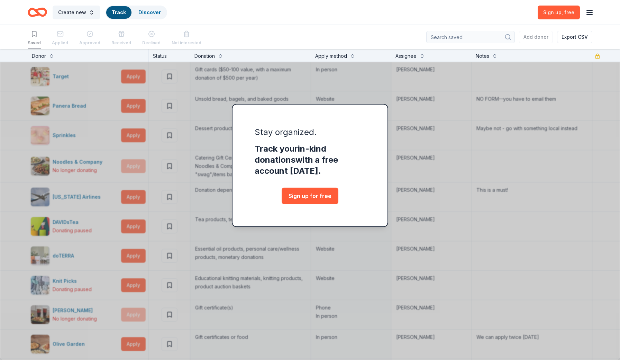
click at [395, 37] on div "Saved Applied Approved Received Declined Not interested Add donor Export CSV" at bounding box center [310, 37] width 565 height 24
click at [590, 17] on div "Sign up , free" at bounding box center [566, 12] width 56 height 16
click at [589, 13] on icon "button" at bounding box center [589, 12] width 8 height 8
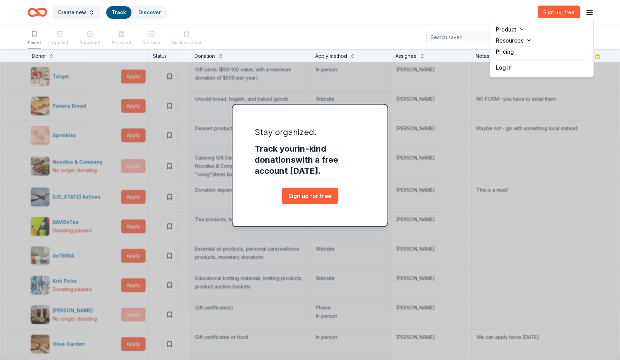
click at [507, 66] on button "Log in" at bounding box center [504, 67] width 16 height 8
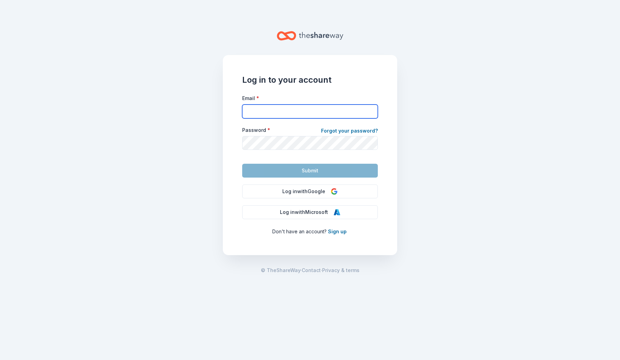
type input "katrina@sparklenow.org"
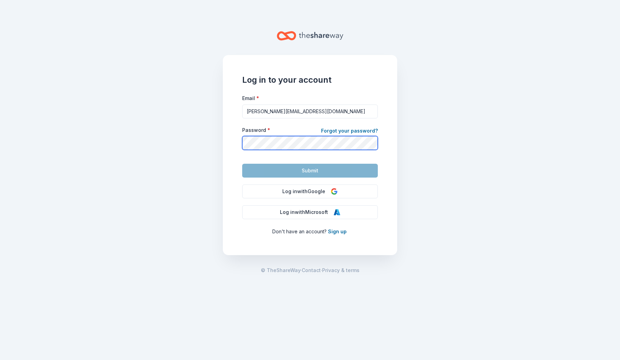
click at [310, 170] on button "Submit" at bounding box center [310, 171] width 136 height 14
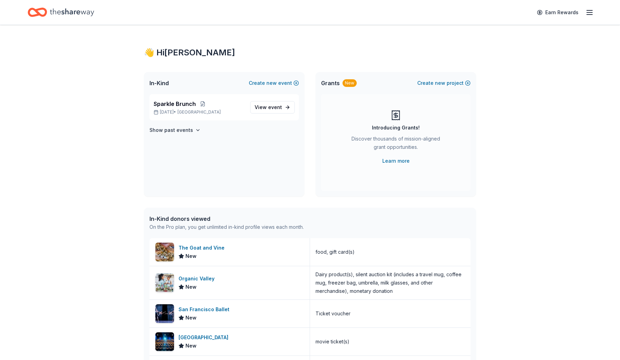
click at [590, 15] on line "button" at bounding box center [590, 15] width 6 height 0
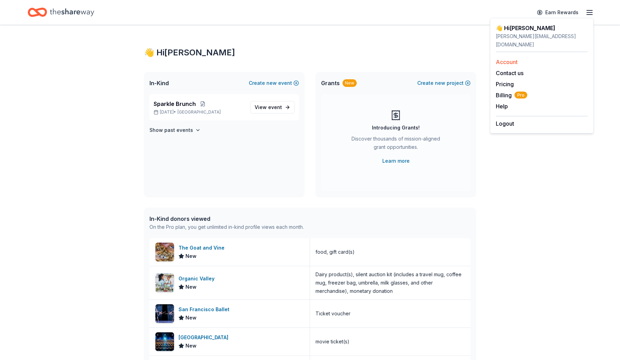
click at [507, 58] on link "Account" at bounding box center [507, 61] width 22 height 7
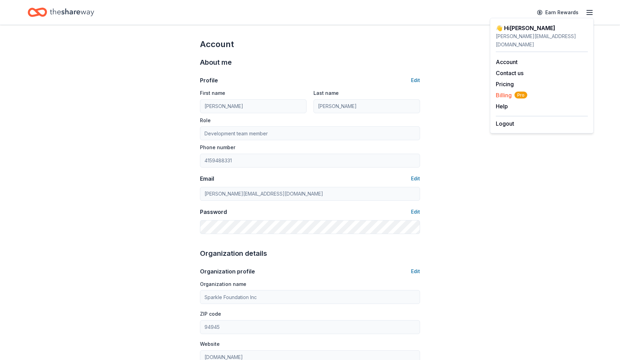
click at [505, 91] on span "Billing Pro" at bounding box center [511, 95] width 31 height 8
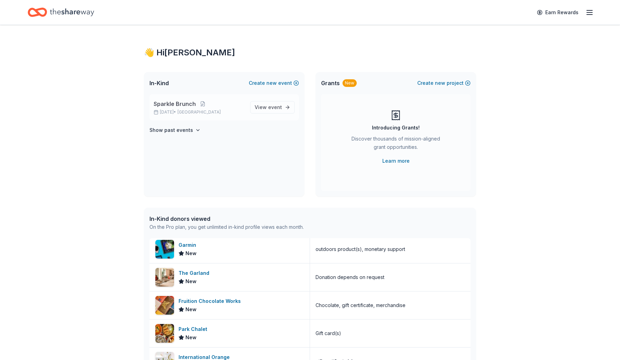
click at [173, 102] on span "Sparkle Brunch" at bounding box center [175, 104] width 42 height 8
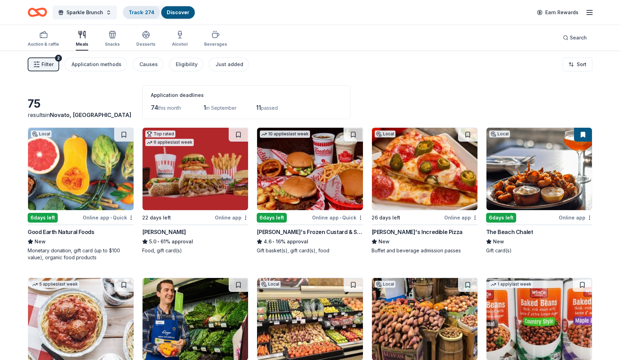
click at [149, 10] on link "Track · 274" at bounding box center [142, 12] width 26 height 6
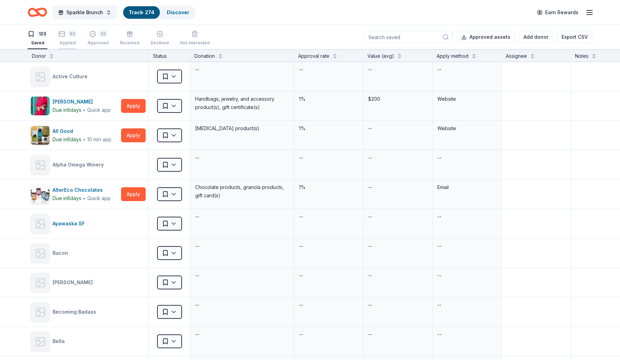
click at [68, 35] on div "93" at bounding box center [72, 33] width 8 height 7
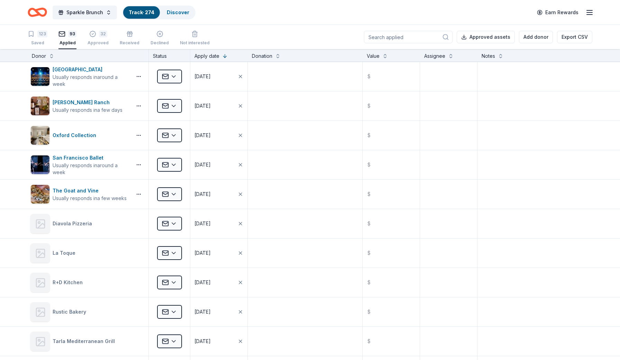
click at [392, 35] on input at bounding box center [408, 37] width 89 height 12
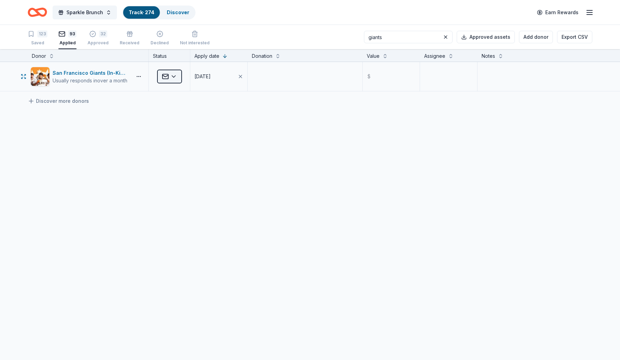
type input "giants"
click at [176, 78] on html "CardPointers can now automatically add all of your offers for you when you log …" at bounding box center [310, 180] width 620 height 360
click at [182, 135] on div "Approved" at bounding box center [187, 133] width 57 height 12
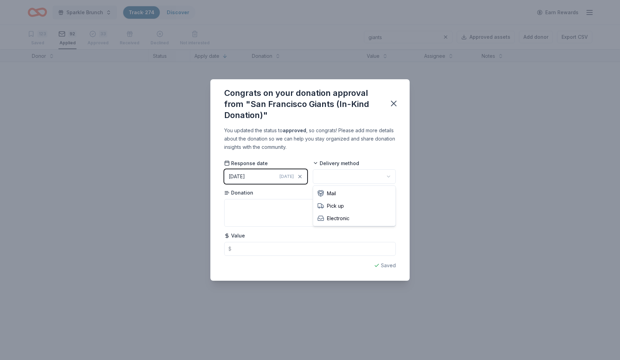
click at [356, 180] on html "CardPointers can now automatically add all of your offers for you when you log …" at bounding box center [310, 180] width 620 height 360
click at [312, 212] on textarea at bounding box center [310, 213] width 172 height 28
paste textarea "[PERSON_NAME] Autographed Ball,"
type textarea "[PERSON_NAME] Autographed Ball,"
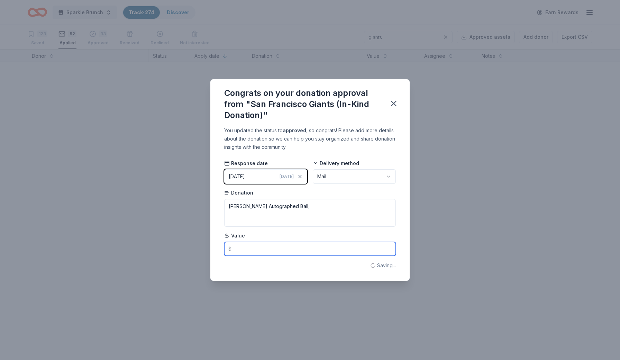
click at [274, 250] on input "text" at bounding box center [310, 249] width 172 height 14
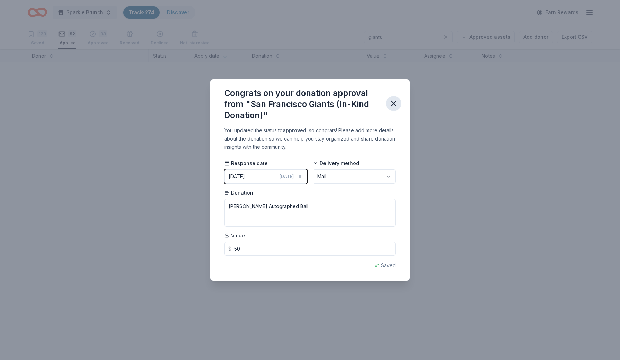
type input "50.00"
click at [396, 105] on icon "button" at bounding box center [394, 104] width 10 height 10
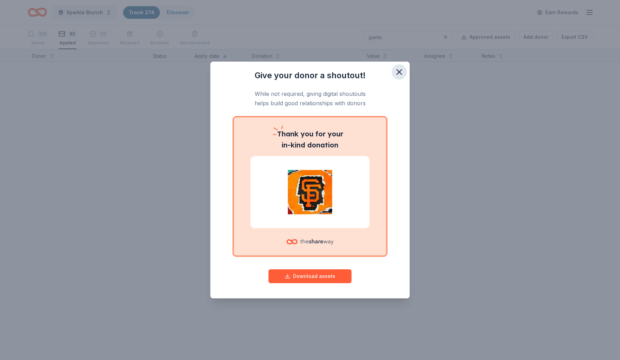
click at [399, 72] on icon "button" at bounding box center [399, 72] width 5 height 5
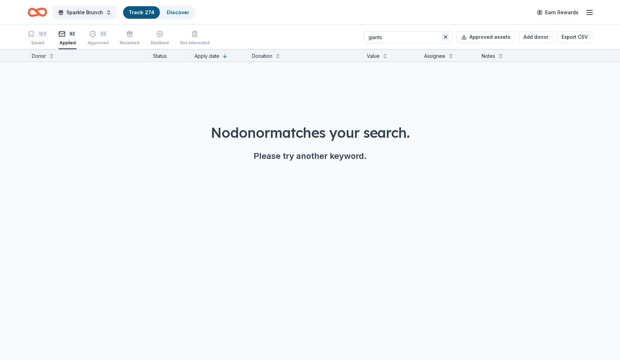
click at [449, 38] on button at bounding box center [445, 37] width 8 height 8
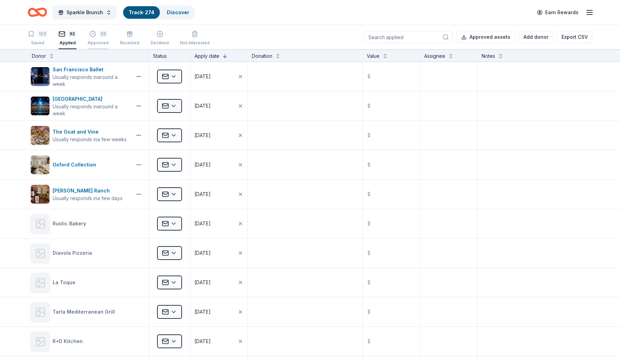
click at [94, 39] on div "33 Approved" at bounding box center [98, 34] width 21 height 15
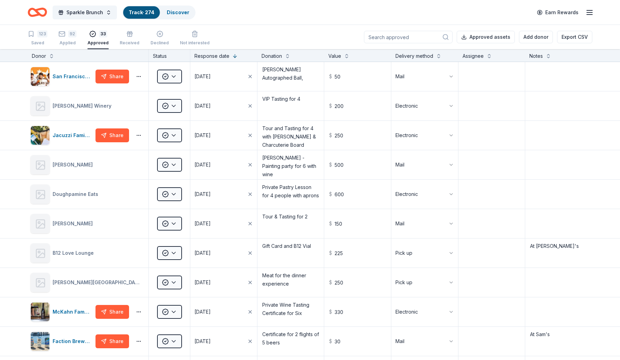
click at [409, 35] on input at bounding box center [408, 37] width 89 height 12
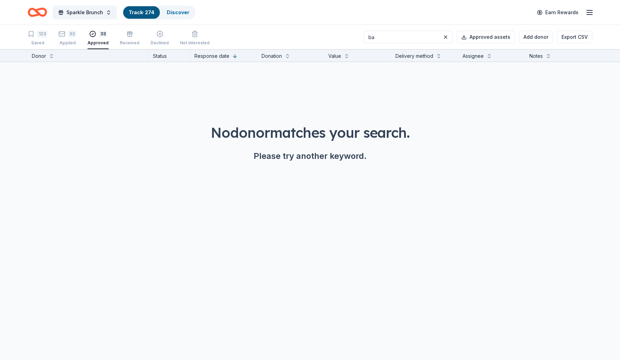
type input "b"
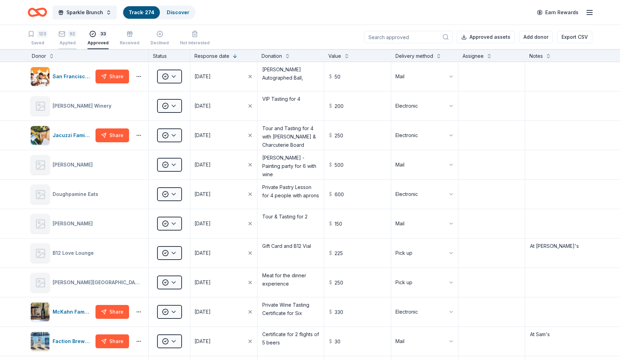
click at [70, 35] on div "92" at bounding box center [72, 33] width 8 height 7
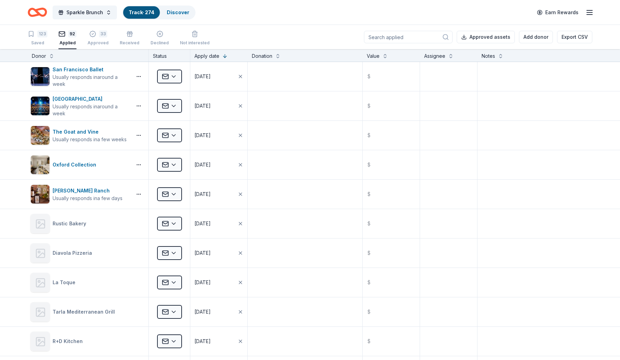
click at [388, 39] on input at bounding box center [408, 37] width 89 height 12
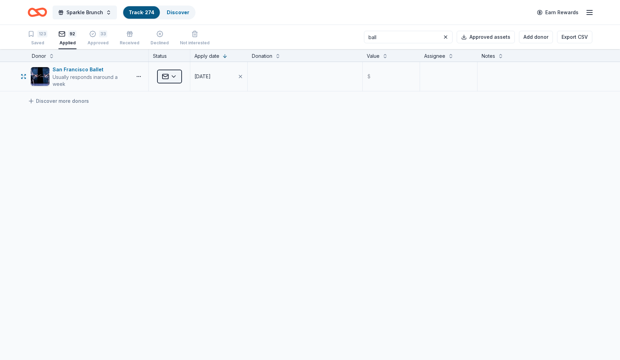
type input "ball"
click at [176, 80] on html "CardPointers can now automatically add all of your offers for you when you log …" at bounding box center [310, 180] width 620 height 360
click at [187, 133] on div "Approved" at bounding box center [187, 133] width 57 height 12
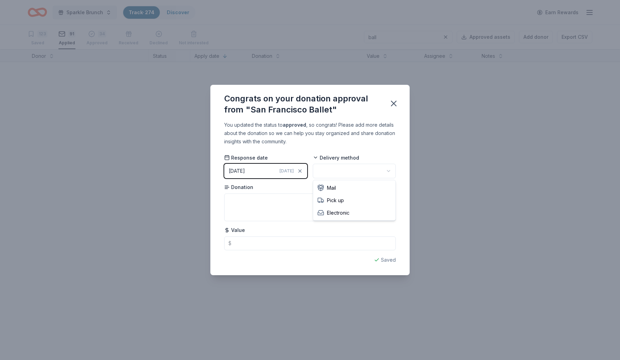
click at [334, 172] on html "CardPointers can now automatically add all of your offers for you when you log …" at bounding box center [310, 180] width 620 height 360
click at [298, 210] on textarea at bounding box center [310, 207] width 172 height 28
paste textarea "2 Tickets in Dress Circle to select 2026 Repertory Season ballet"
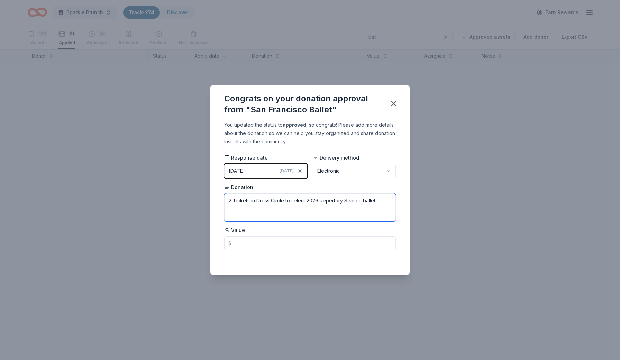
type textarea "2 Tickets in Dress Circle to select 2026 Repertory Season ballet"
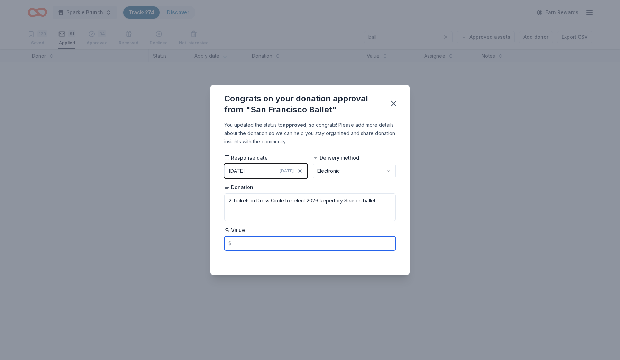
click at [255, 241] on input "text" at bounding box center [310, 243] width 172 height 14
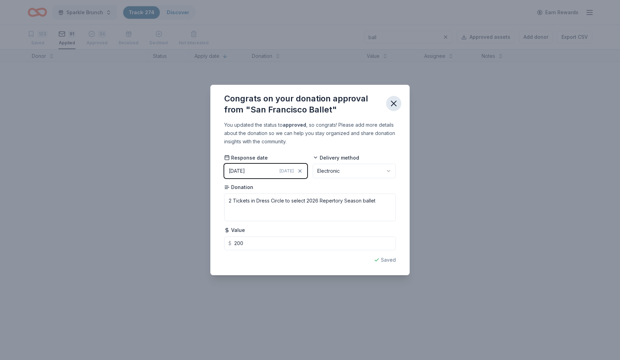
type input "200.00"
click at [396, 101] on icon "button" at bounding box center [393, 103] width 5 height 5
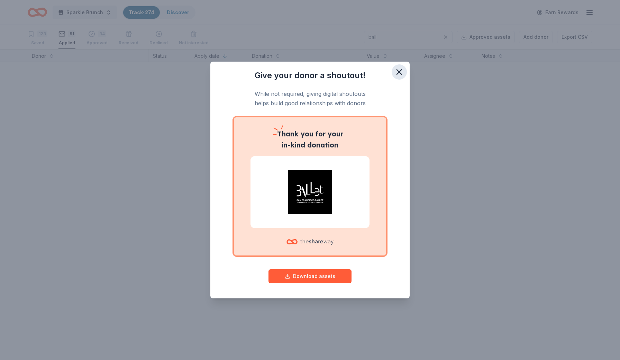
click at [397, 73] on icon "button" at bounding box center [399, 72] width 10 height 10
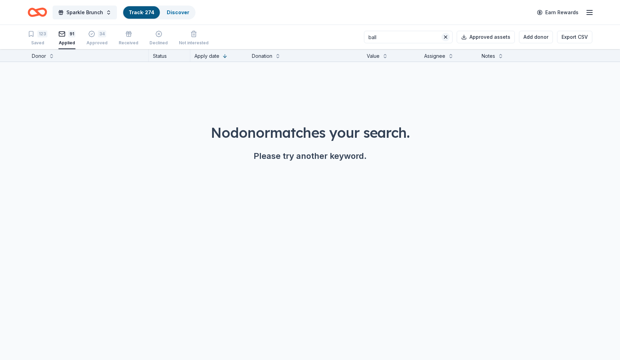
click at [450, 38] on button at bounding box center [445, 37] width 8 height 8
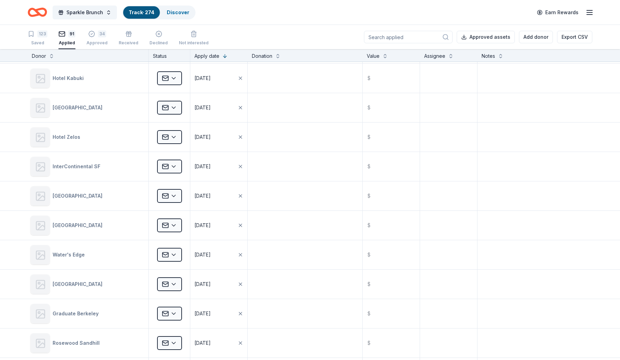
scroll to position [675, 0]
click at [37, 38] on div "123 Saved" at bounding box center [38, 37] width 20 height 15
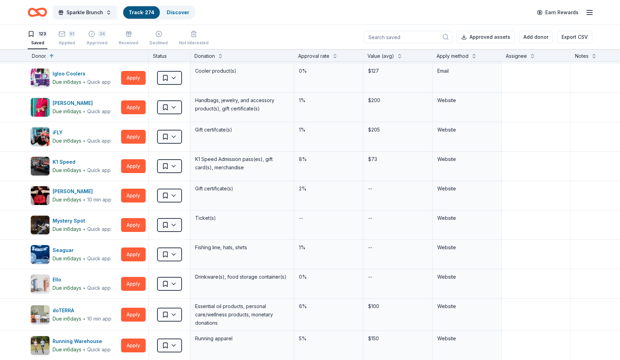
click at [417, 39] on input at bounding box center [408, 37] width 89 height 12
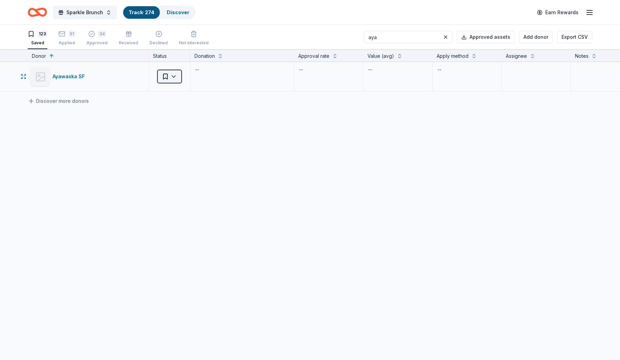
type input "aya"
click at [167, 77] on html "CardPointers can now automatically add all of your offers for you when you log …" at bounding box center [310, 180] width 620 height 360
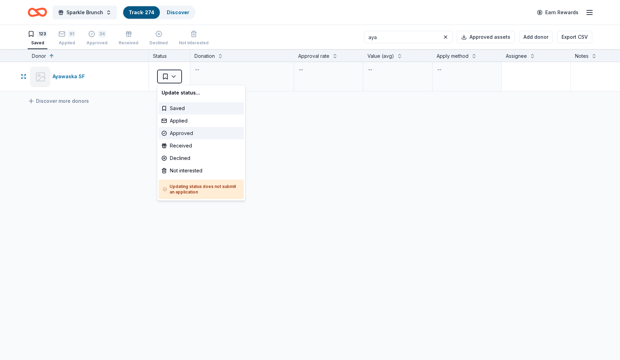
click at [177, 138] on div "Approved" at bounding box center [201, 133] width 85 height 12
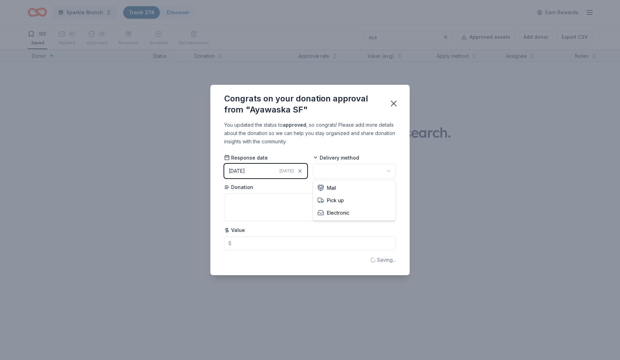
click at [372, 169] on html "CardPointers can now automatically add all of your offers for you when you log …" at bounding box center [310, 180] width 620 height 360
click at [288, 207] on textarea at bounding box center [310, 207] width 172 height 28
type textarea "Gift Certificate"
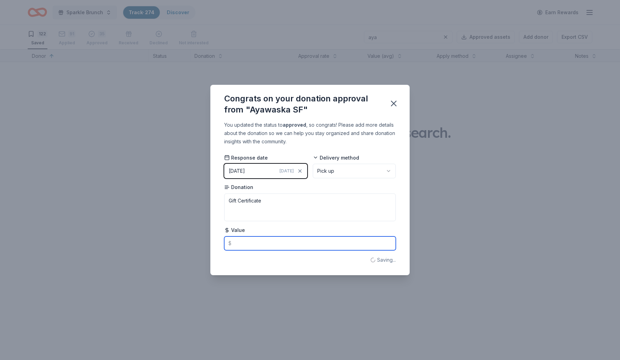
click at [268, 244] on input "text" at bounding box center [310, 243] width 172 height 14
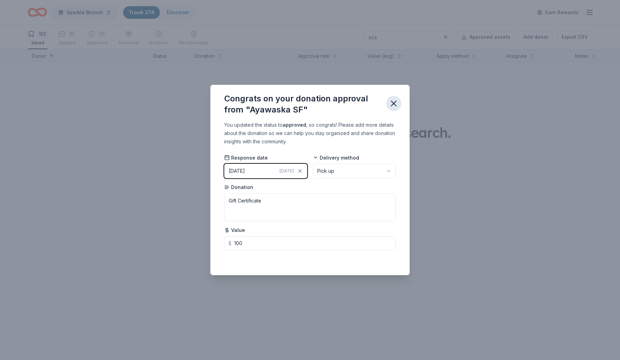
type input "100.00"
click at [393, 103] on icon "button" at bounding box center [393, 103] width 5 height 5
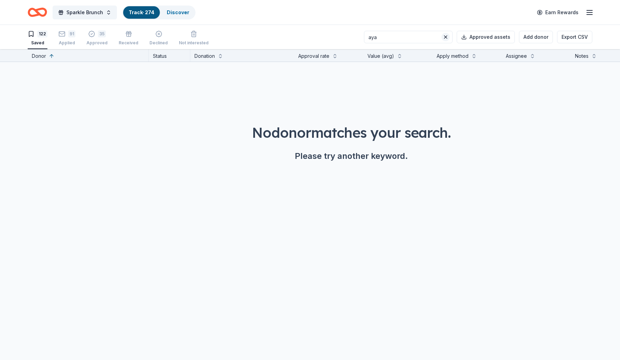
click at [449, 36] on button at bounding box center [445, 37] width 8 height 8
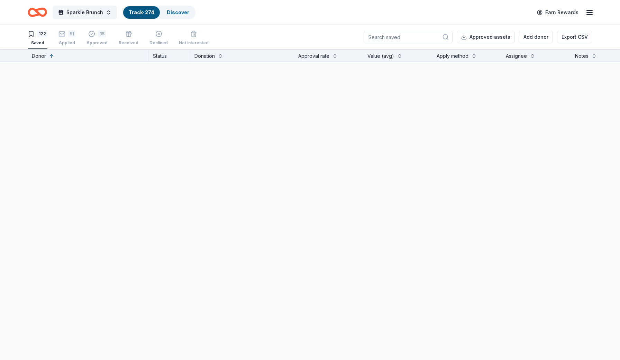
click at [416, 36] on input at bounding box center [408, 37] width 89 height 12
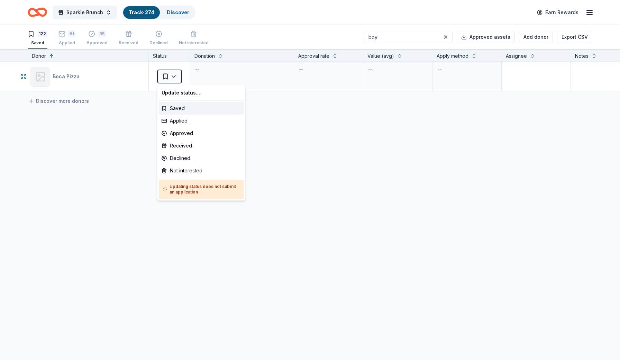
click at [176, 78] on html "CardPointers can now automatically add all of your offers for you when you log …" at bounding box center [310, 180] width 620 height 360
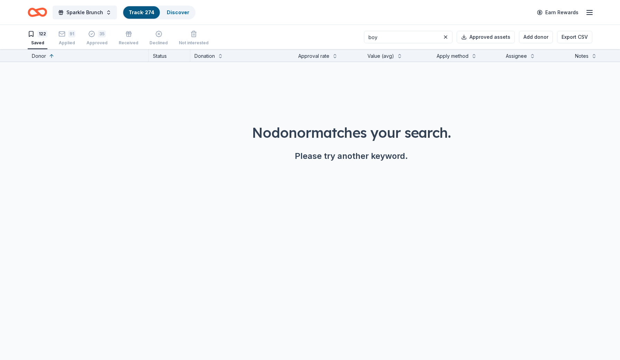
click at [405, 37] on input "boy" at bounding box center [408, 37] width 89 height 12
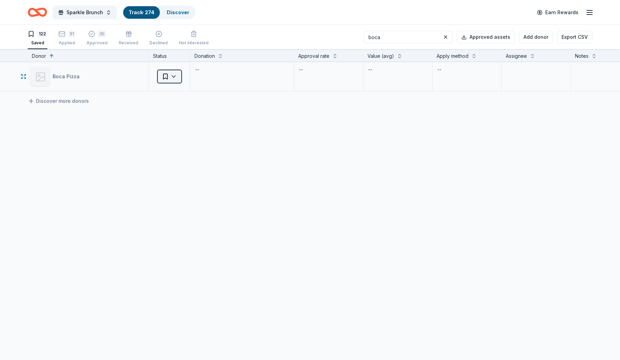
type input "boca"
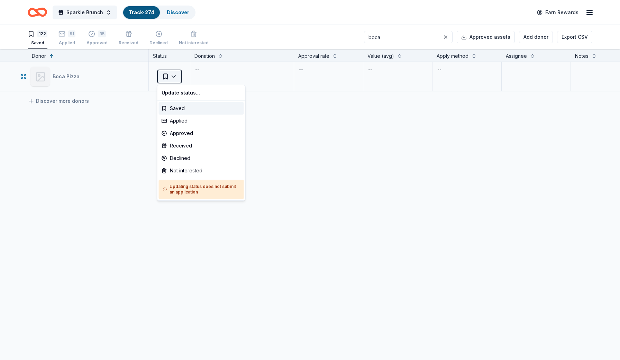
click at [175, 76] on html "CardPointers can now automatically add all of your offers for you when you log …" at bounding box center [310, 180] width 620 height 360
click at [181, 131] on div "Approved" at bounding box center [201, 133] width 85 height 12
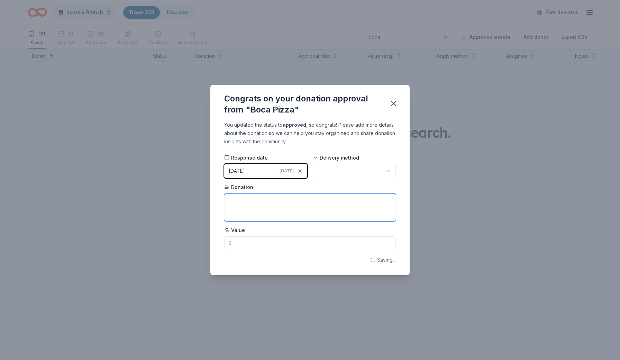
click at [323, 215] on textarea at bounding box center [310, 207] width 172 height 28
type textarea "Gift Certificate"
type input "50.00"
click at [359, 169] on html "CardPointers can now automatically add all of your offers for you when you log …" at bounding box center [310, 180] width 620 height 360
click at [395, 103] on icon "button" at bounding box center [394, 104] width 10 height 10
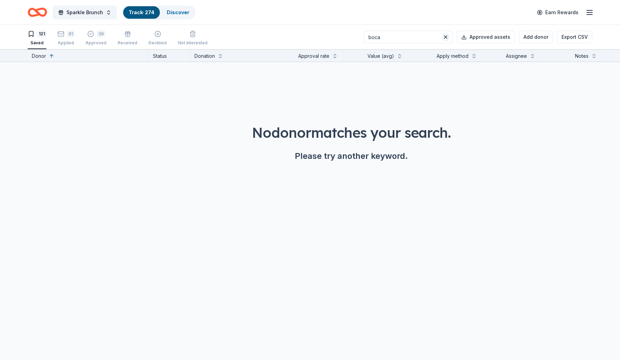
click at [449, 39] on button at bounding box center [445, 37] width 8 height 8
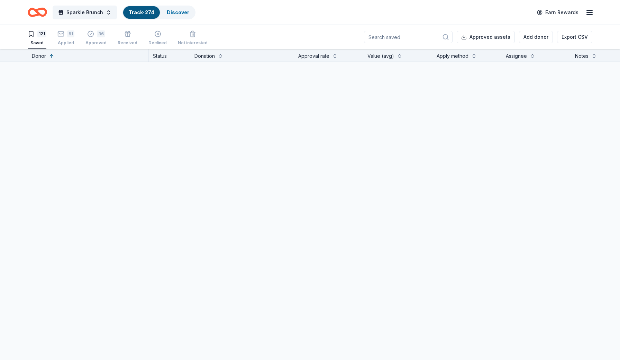
click at [411, 38] on input at bounding box center [408, 37] width 89 height 12
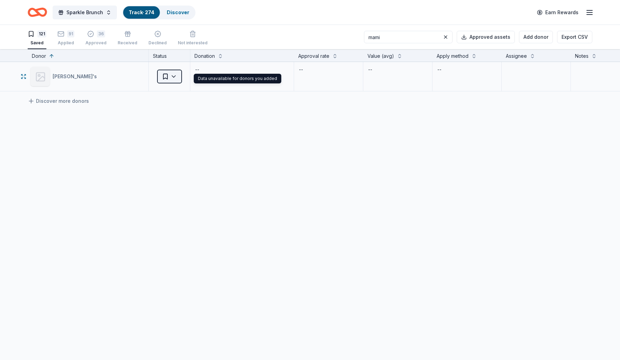
type input "mami"
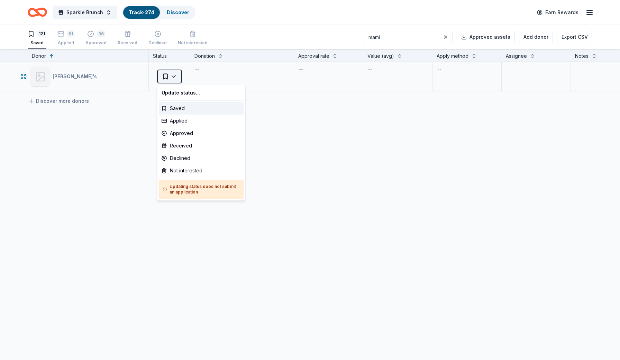
click at [173, 75] on html "CardPointers can now automatically add all of your offers for you when you log …" at bounding box center [310, 180] width 620 height 360
click at [177, 133] on div "Approved" at bounding box center [201, 133] width 85 height 12
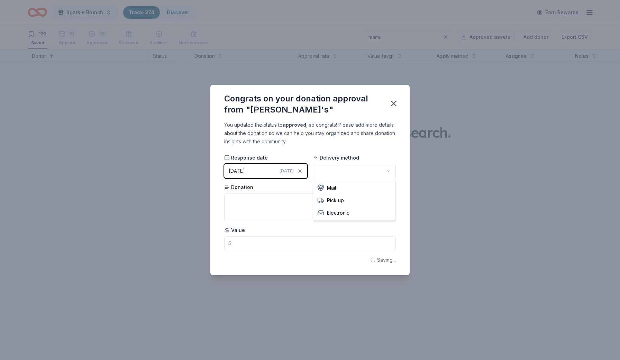
click at [338, 175] on html "CardPointers can now automatically add all of your offers for you when you log …" at bounding box center [310, 180] width 620 height 360
click at [310, 204] on textarea at bounding box center [310, 207] width 172 height 28
type textarea "Gift Certificate"
type input "50.00"
click at [391, 104] on icon "button" at bounding box center [394, 104] width 10 height 10
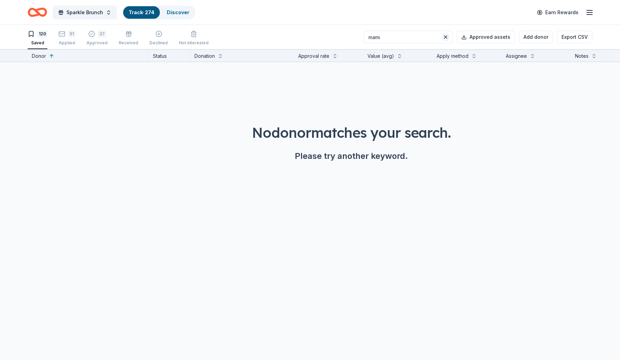
click at [450, 38] on button at bounding box center [445, 37] width 8 height 8
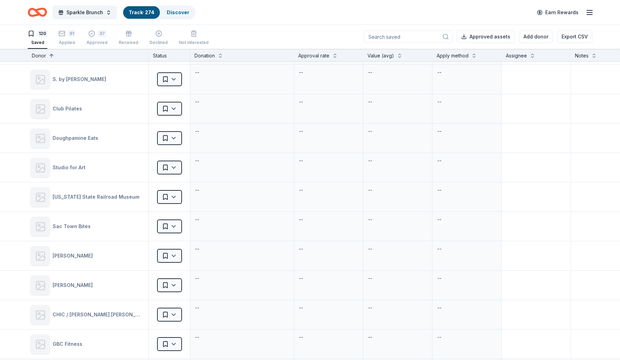
scroll to position [2942, 0]
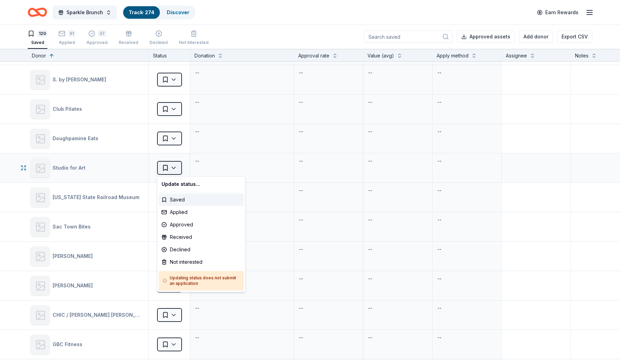
click at [176, 171] on html "CardPointers can now automatically add all of your offers for you when you log …" at bounding box center [310, 180] width 620 height 360
click at [183, 224] on div "Approved" at bounding box center [201, 224] width 85 height 12
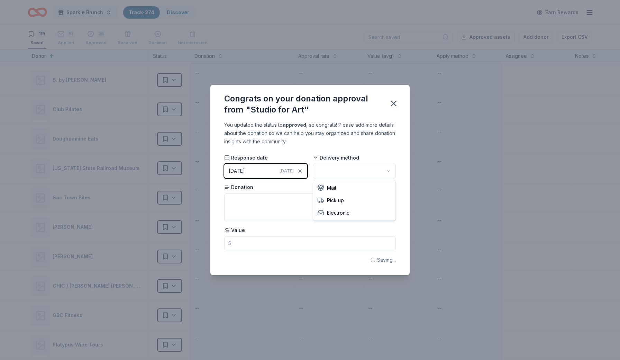
click at [327, 172] on html "CardPointers can now automatically add all of your offers for you when you log …" at bounding box center [310, 180] width 620 height 360
click at [313, 205] on textarea at bounding box center [310, 207] width 172 height 28
paste textarea "gift card for a class or pottery at Studio4Art"
type textarea "gift card for a class or pottery at Studio4Art"
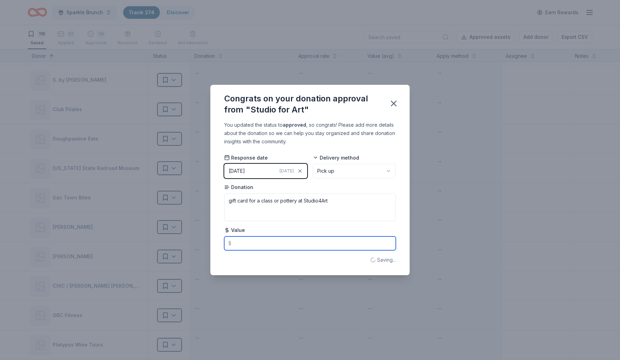
click at [285, 240] on input "text" at bounding box center [310, 243] width 172 height 14
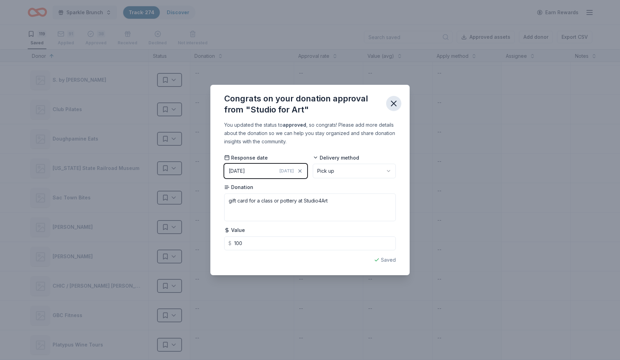
type input "100.00"
click at [394, 104] on icon "button" at bounding box center [393, 103] width 5 height 5
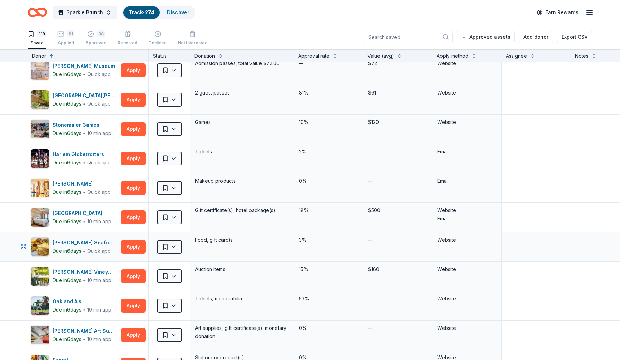
scroll to position [1775, 0]
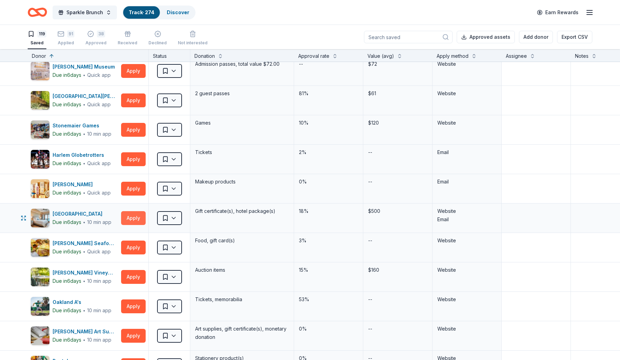
click at [136, 220] on button "Apply" at bounding box center [133, 218] width 25 height 14
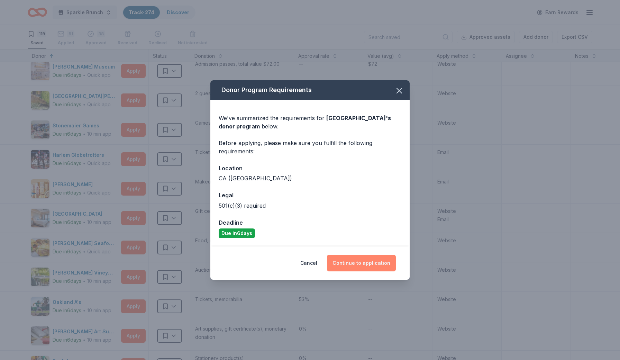
click at [353, 262] on button "Continue to application" at bounding box center [361, 263] width 69 height 17
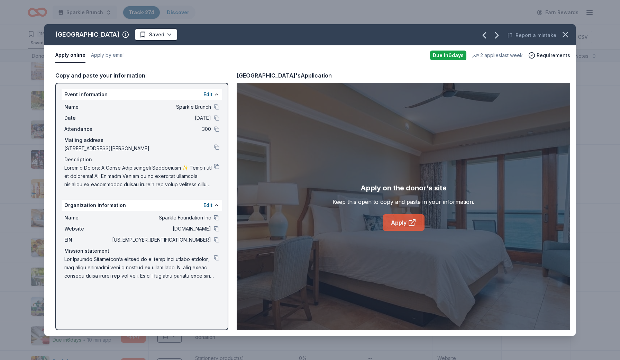
click at [403, 221] on link "Apply" at bounding box center [404, 222] width 42 height 17
click at [220, 243] on div "Name Sparkle Foundation Inc Website [DOMAIN_NAME] EIN [US_EMPLOYER_IDENTIFICATI…" at bounding box center [142, 247] width 161 height 72
click at [218, 241] on button at bounding box center [217, 240] width 6 height 6
click at [566, 38] on icon "button" at bounding box center [565, 35] width 10 height 10
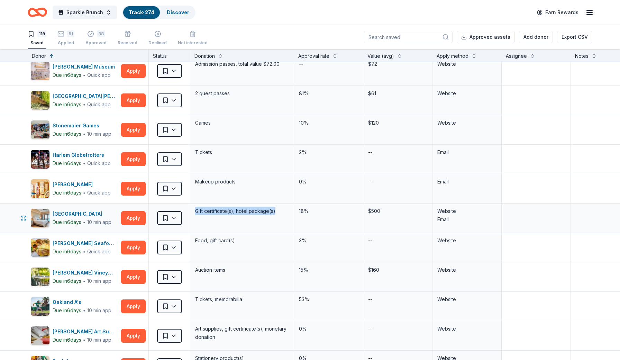
drag, startPoint x: 277, startPoint y: 212, endPoint x: 191, endPoint y: 210, distance: 86.2
click at [191, 210] on div "Gift certificate(s), hotel package(s)" at bounding box center [242, 217] width 104 height 29
copy div "Gift certificate(s), hotel package(s)"
click at [140, 220] on button "Apply" at bounding box center [133, 218] width 25 height 14
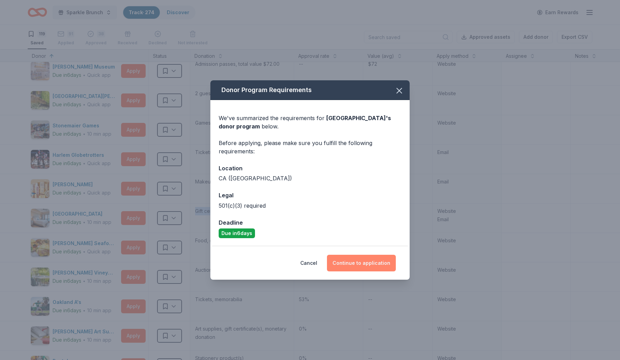
click at [367, 265] on button "Continue to application" at bounding box center [361, 263] width 69 height 17
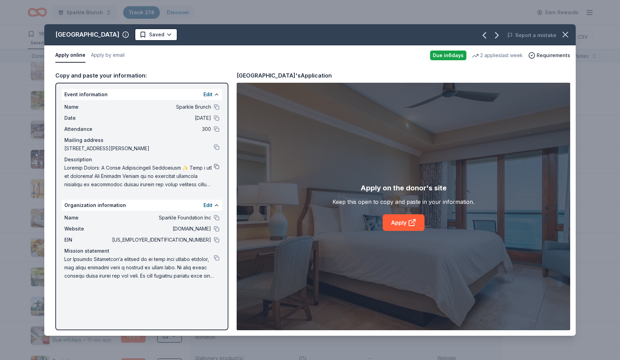
click at [217, 166] on button at bounding box center [217, 167] width 6 height 6
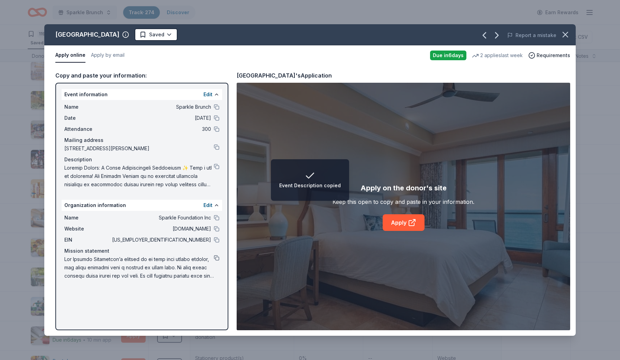
click at [217, 256] on button at bounding box center [217, 258] width 6 height 6
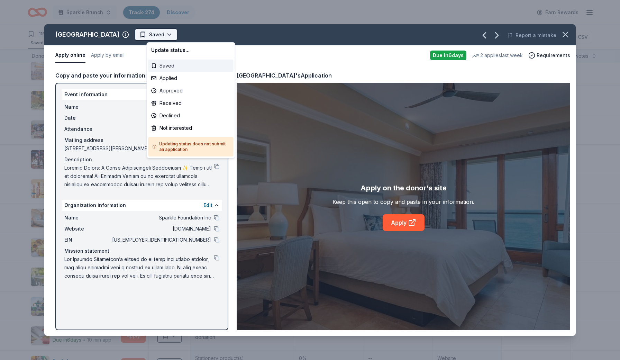
click at [166, 32] on html "Organization Mission Statement copied CardPointers can now automatically add al…" at bounding box center [310, 180] width 620 height 360
click at [178, 80] on div "Applied" at bounding box center [190, 78] width 85 height 12
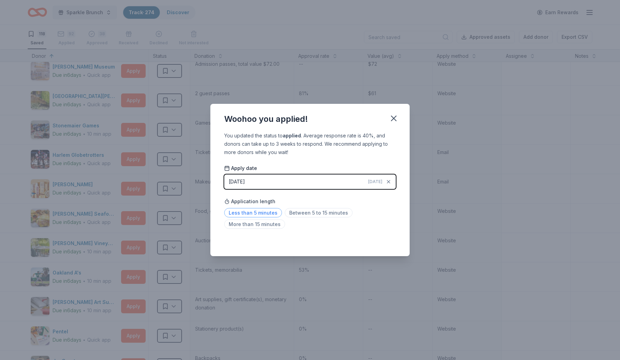
click at [273, 211] on span "Less than 5 minutes" at bounding box center [253, 212] width 58 height 9
click at [392, 115] on icon "button" at bounding box center [394, 118] width 10 height 10
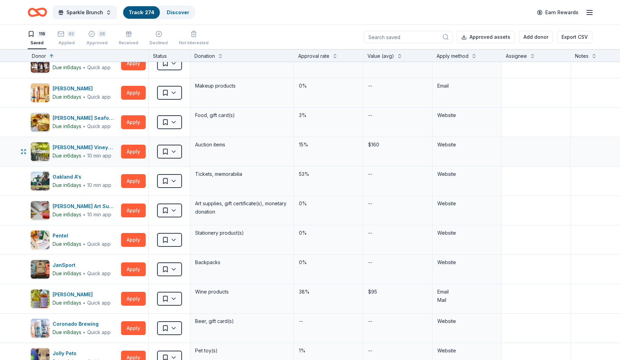
scroll to position [1882, 0]
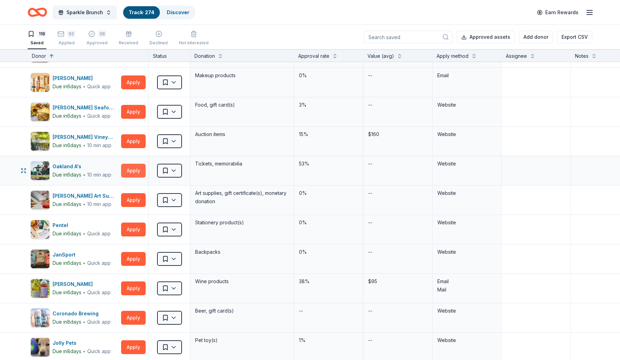
click at [132, 169] on button "Apply" at bounding box center [133, 171] width 25 height 14
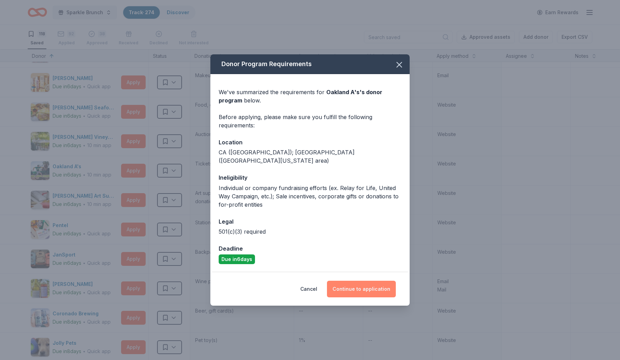
click at [366, 286] on button "Continue to application" at bounding box center [361, 289] width 69 height 17
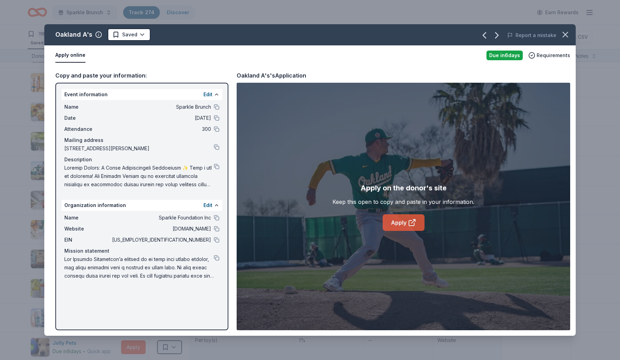
click at [407, 227] on link "Apply" at bounding box center [404, 222] width 42 height 17
click at [217, 241] on button at bounding box center [217, 240] width 6 height 6
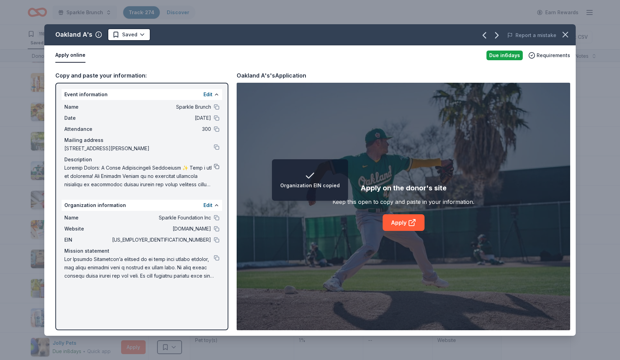
click at [216, 167] on button at bounding box center [217, 167] width 6 height 6
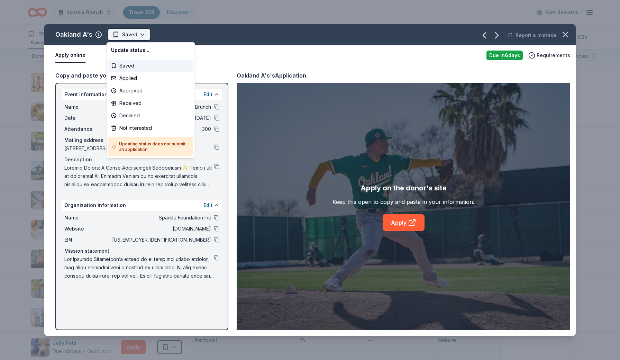
click at [137, 36] on html "CardPointers can now automatically add all of your offers for you when you log …" at bounding box center [310, 180] width 620 height 360
click at [131, 79] on div "Applied" at bounding box center [150, 78] width 85 height 12
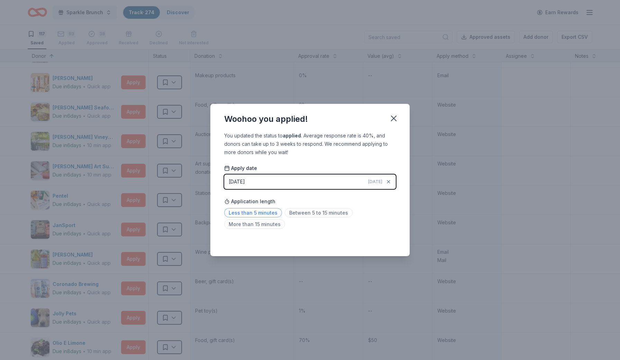
click at [257, 212] on span "Less than 5 minutes" at bounding box center [253, 212] width 58 height 9
click at [395, 119] on icon "button" at bounding box center [394, 118] width 10 height 10
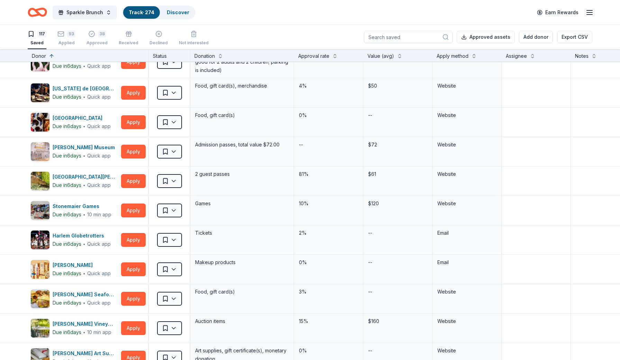
scroll to position [1488, 0]
